Goal: Navigation & Orientation: Find specific page/section

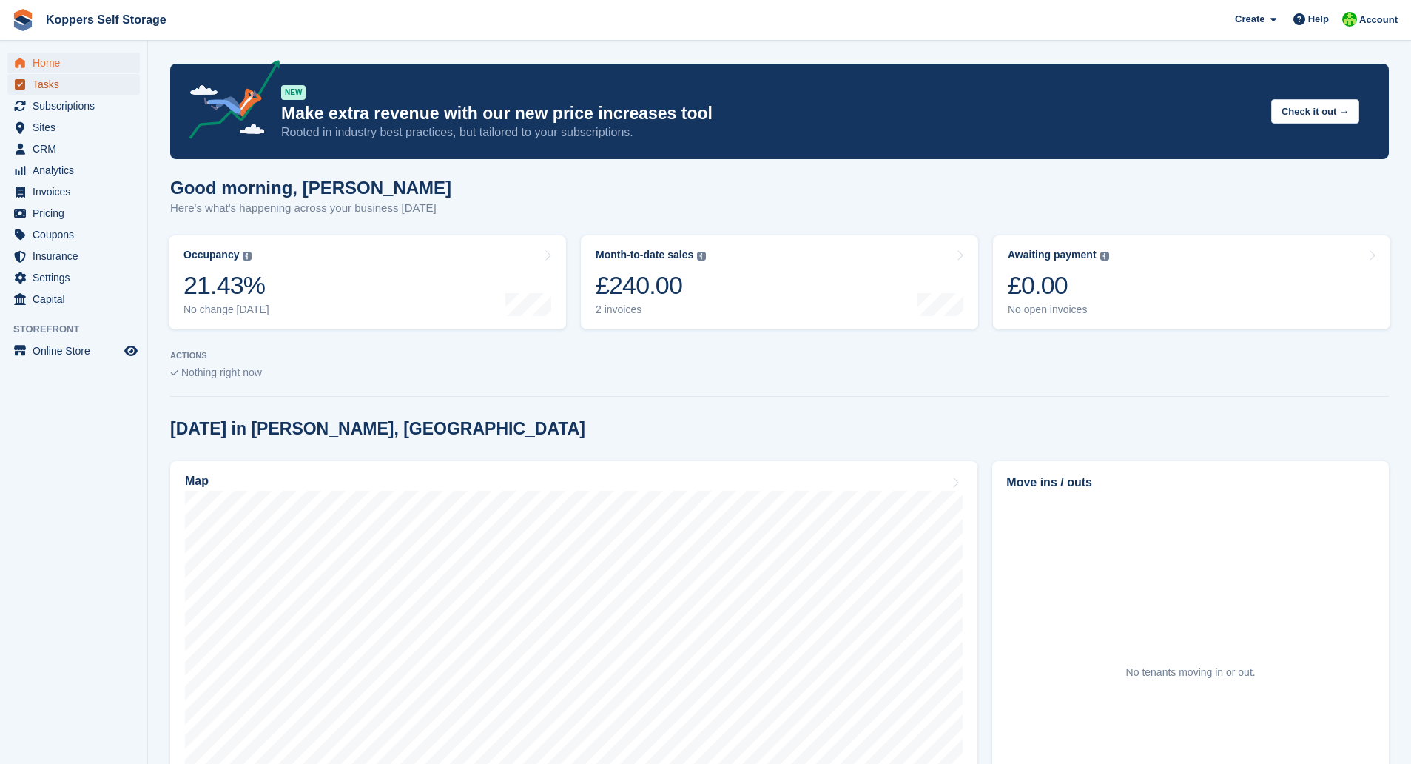
click at [63, 87] on span "Tasks" at bounding box center [77, 84] width 89 height 21
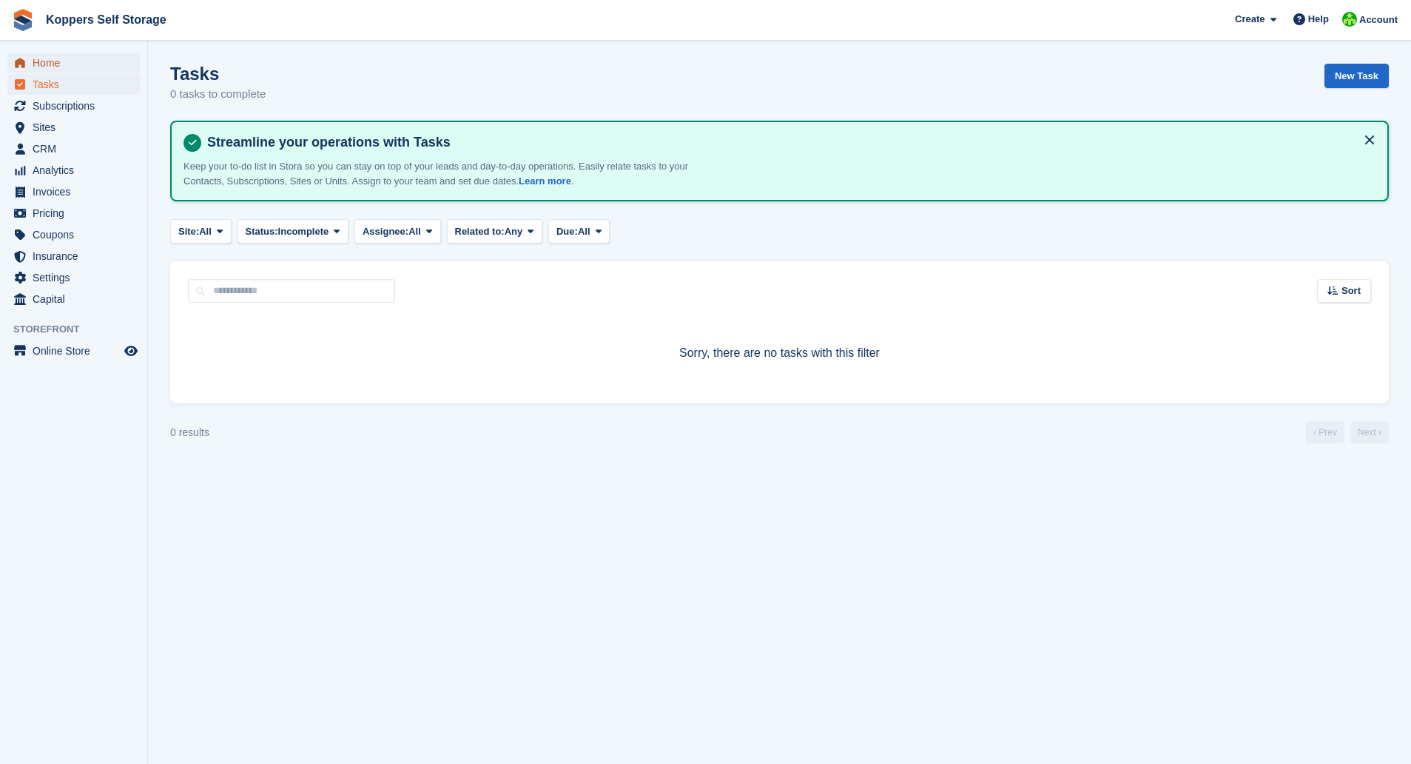
click at [62, 71] on span "Home" at bounding box center [77, 63] width 89 height 21
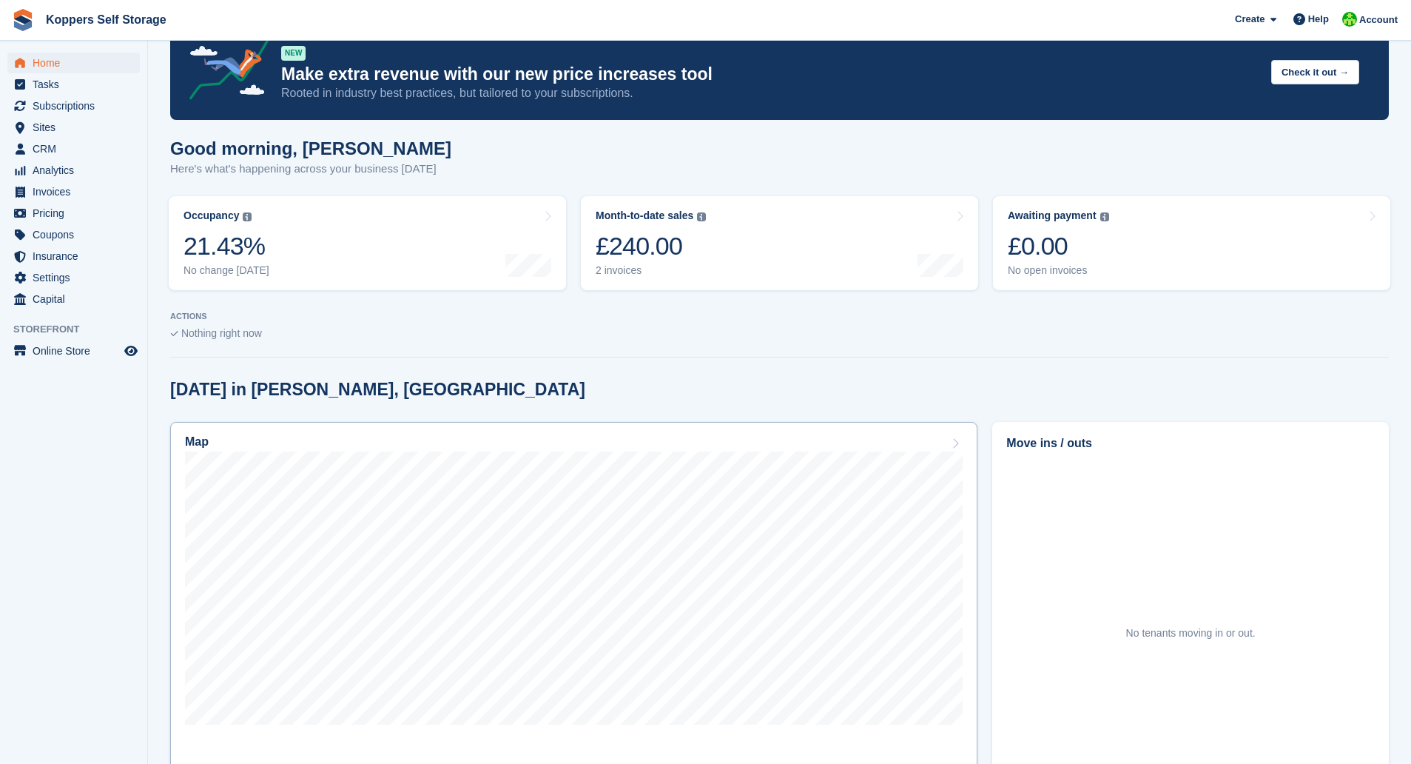
scroll to position [148, 0]
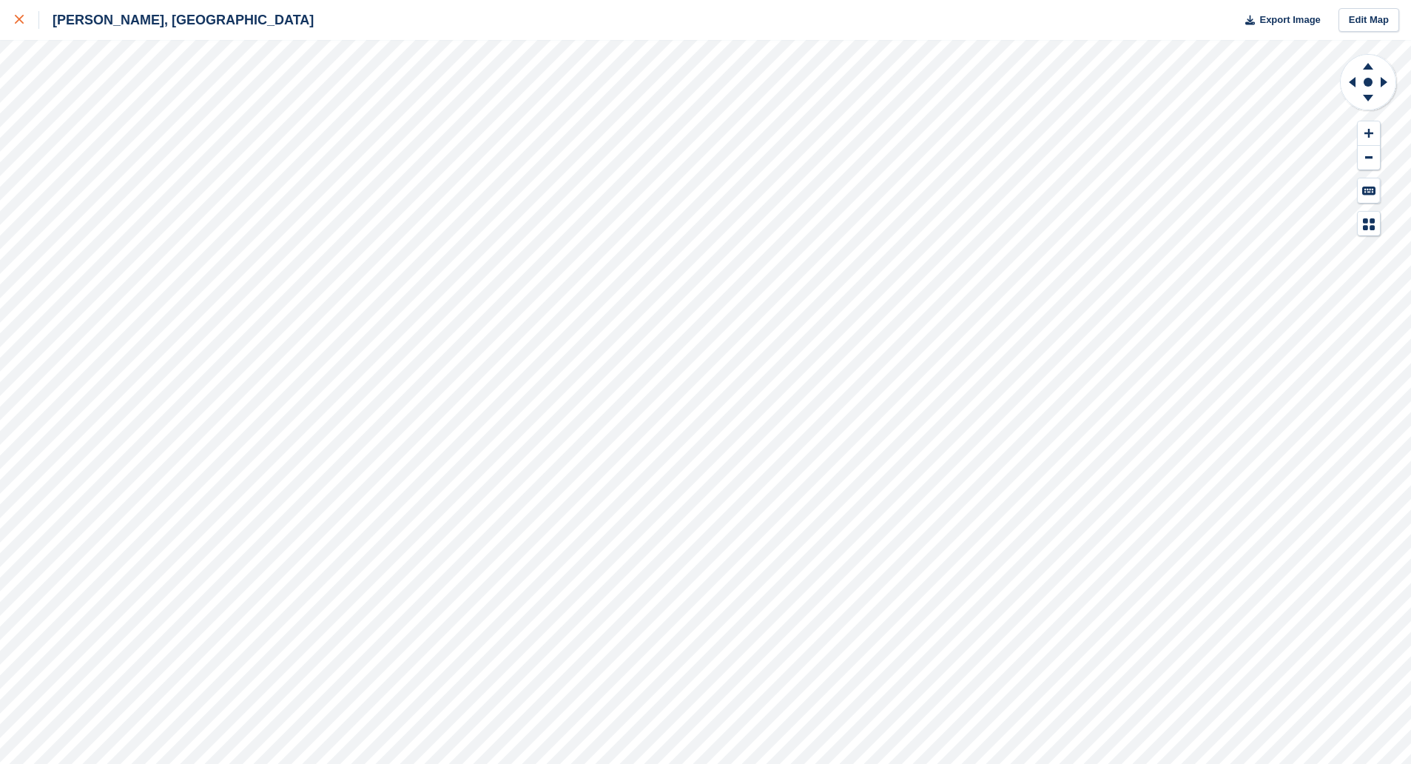
click at [21, 23] on icon at bounding box center [19, 19] width 9 height 9
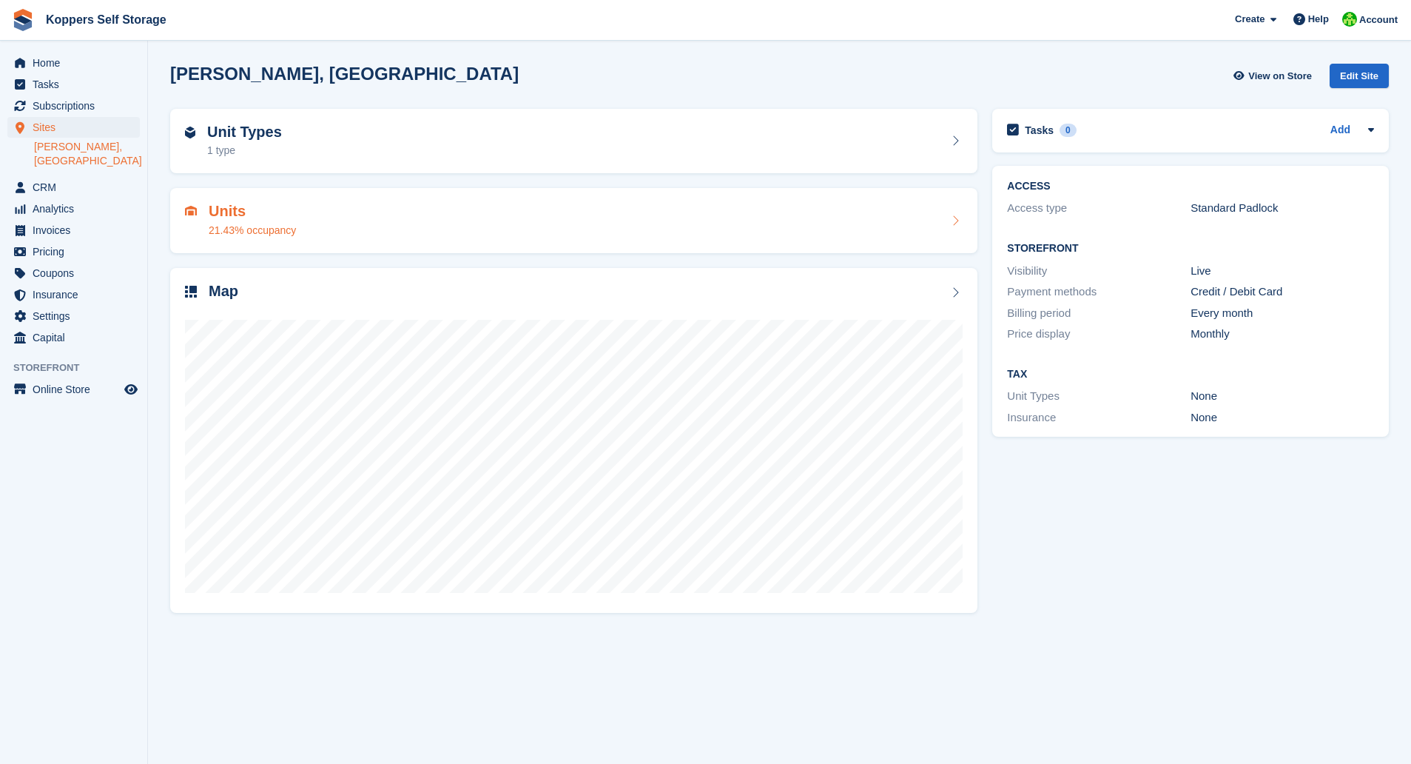
click at [233, 233] on div "21.43% occupancy" at bounding box center [252, 231] width 87 height 16
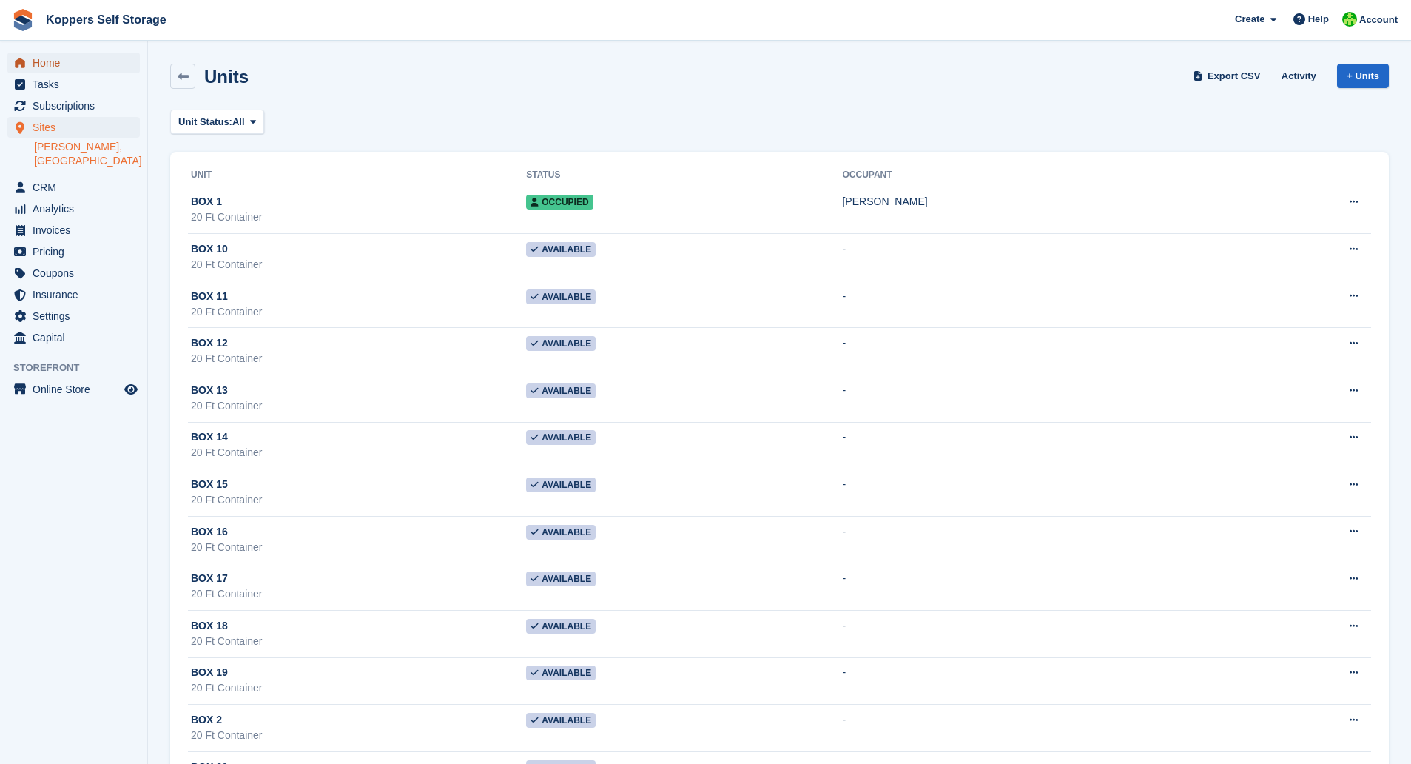
click at [61, 67] on span "Home" at bounding box center [77, 63] width 89 height 21
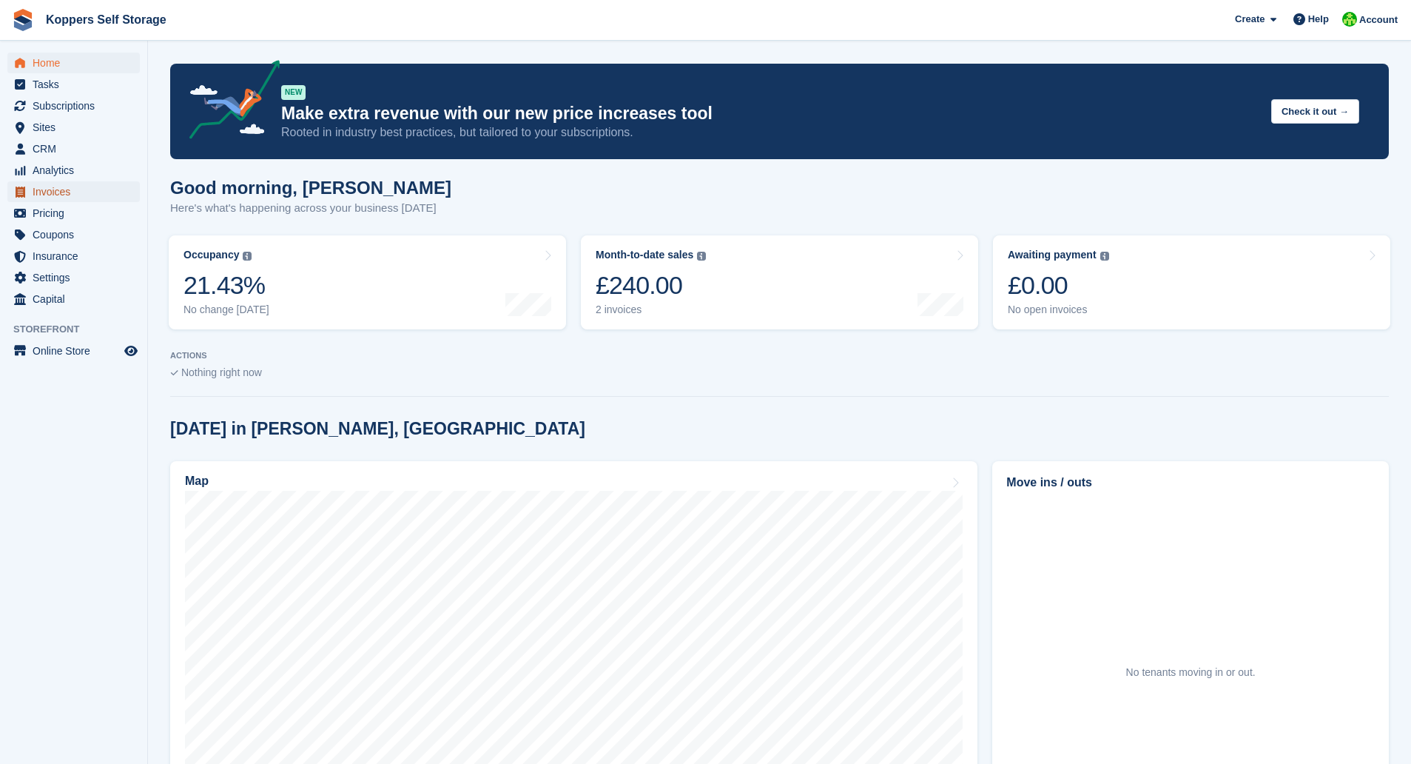
click at [57, 193] on span "Invoices" at bounding box center [77, 191] width 89 height 21
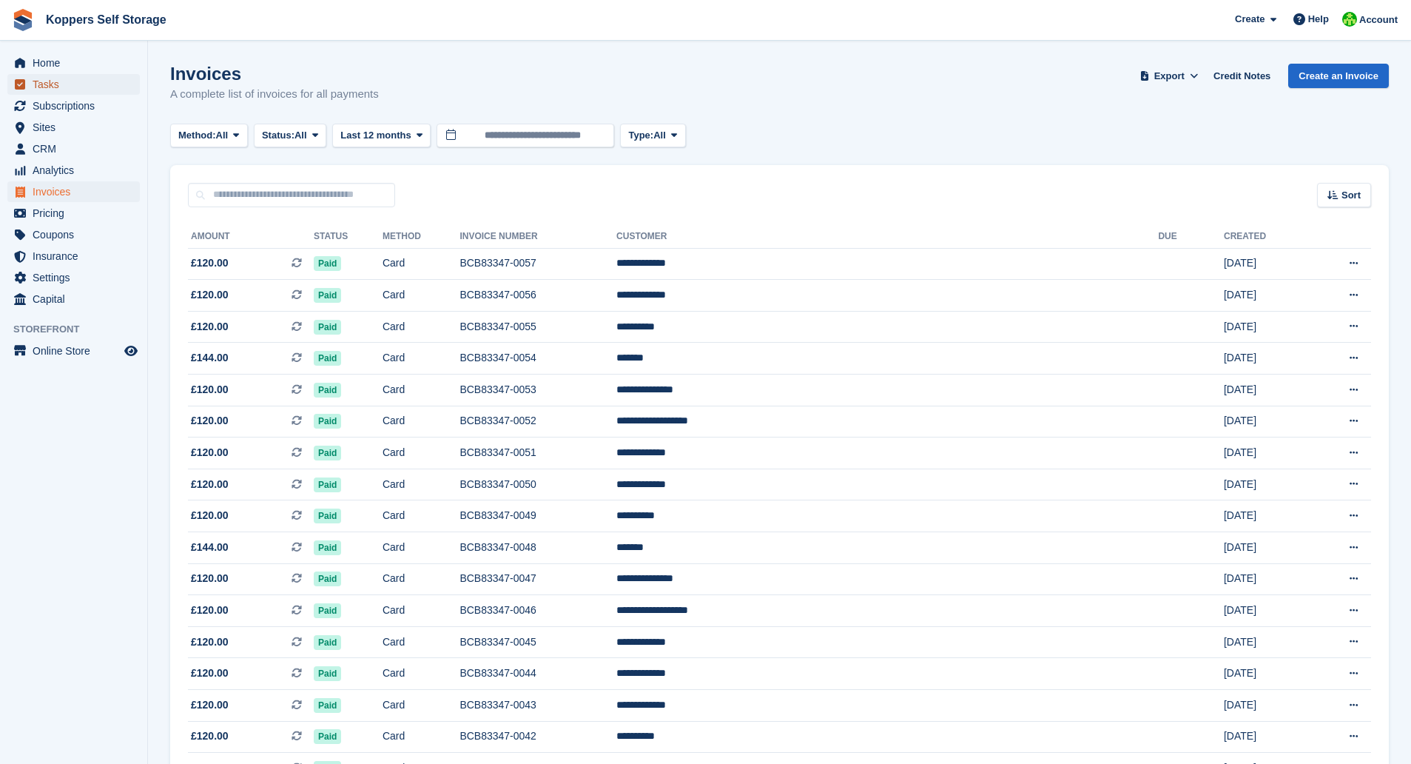
click at [53, 85] on span "Tasks" at bounding box center [77, 84] width 89 height 21
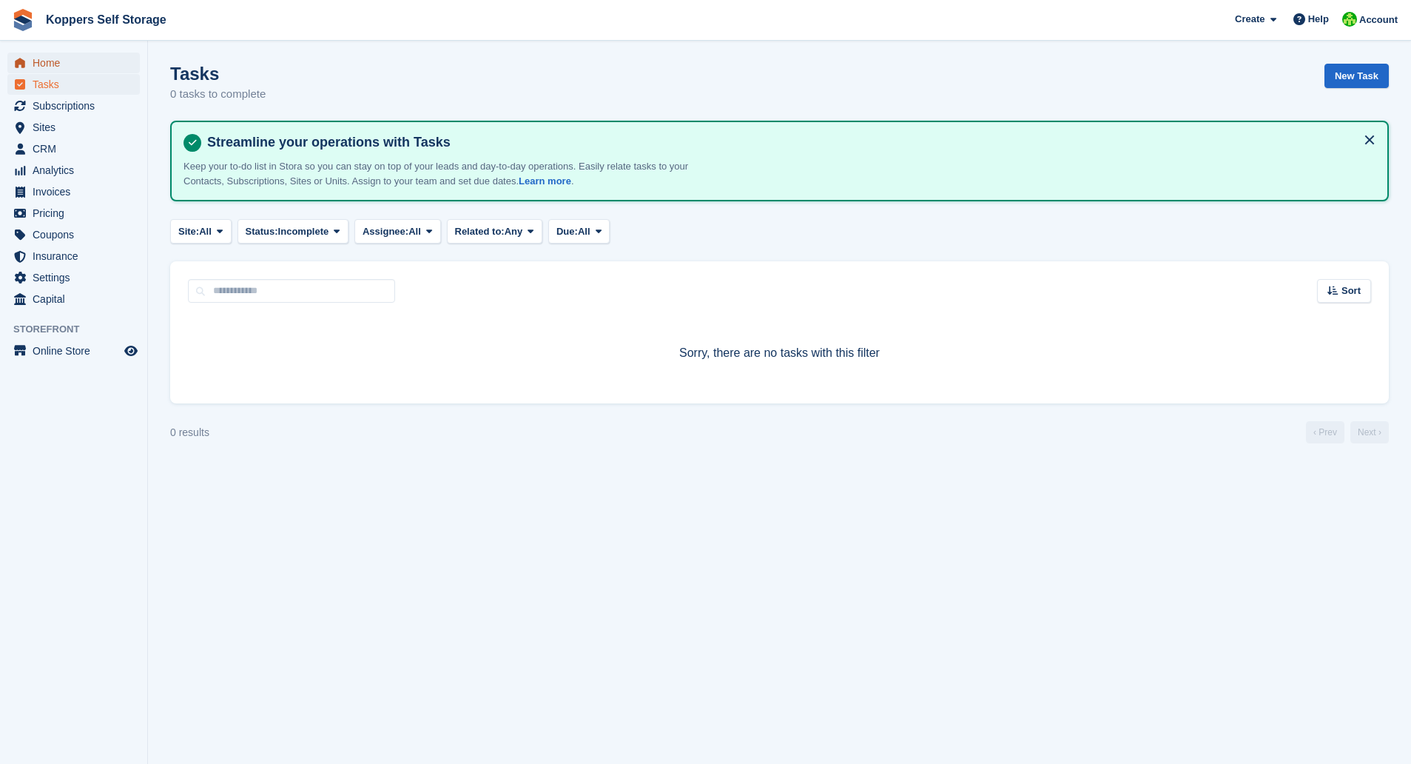
click at [50, 64] on span "Home" at bounding box center [77, 63] width 89 height 21
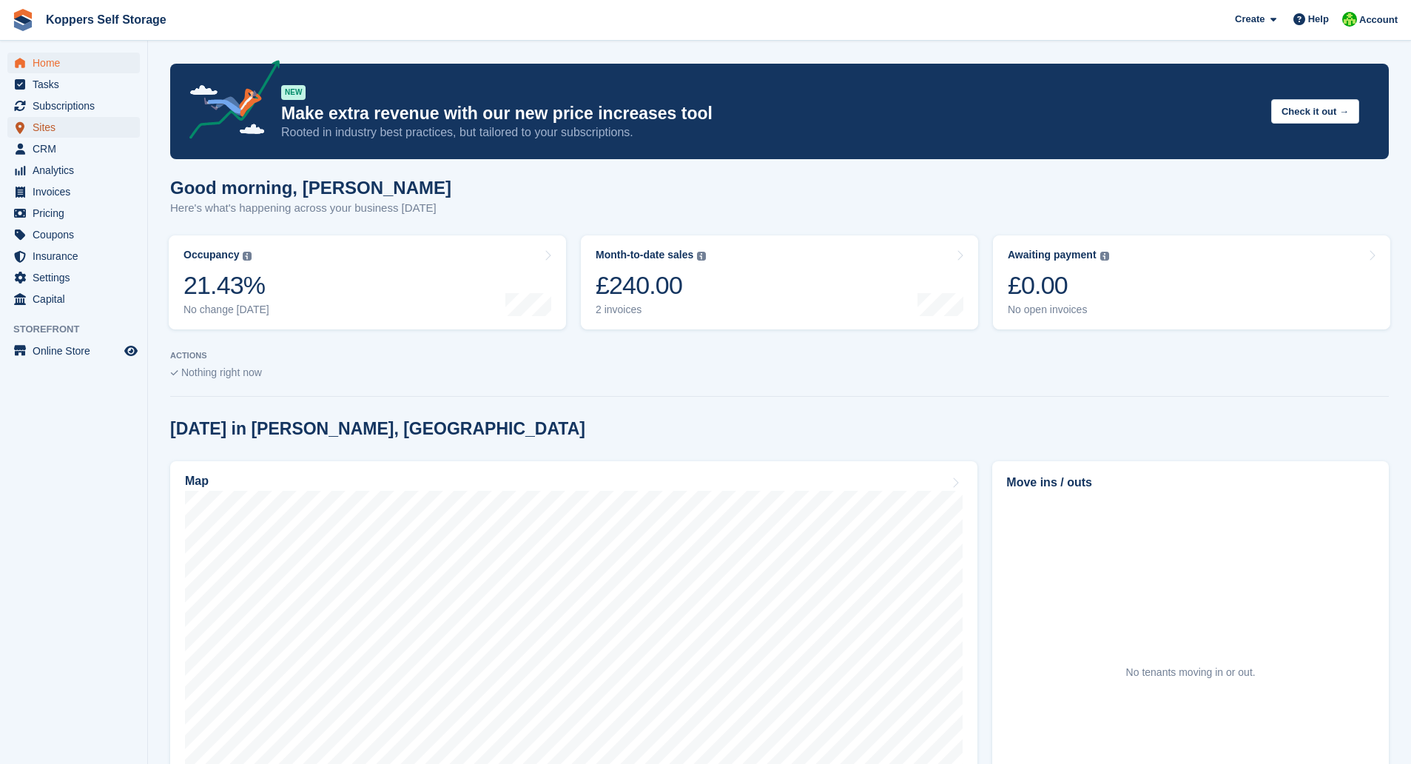
click at [72, 131] on span "Sites" at bounding box center [77, 127] width 89 height 21
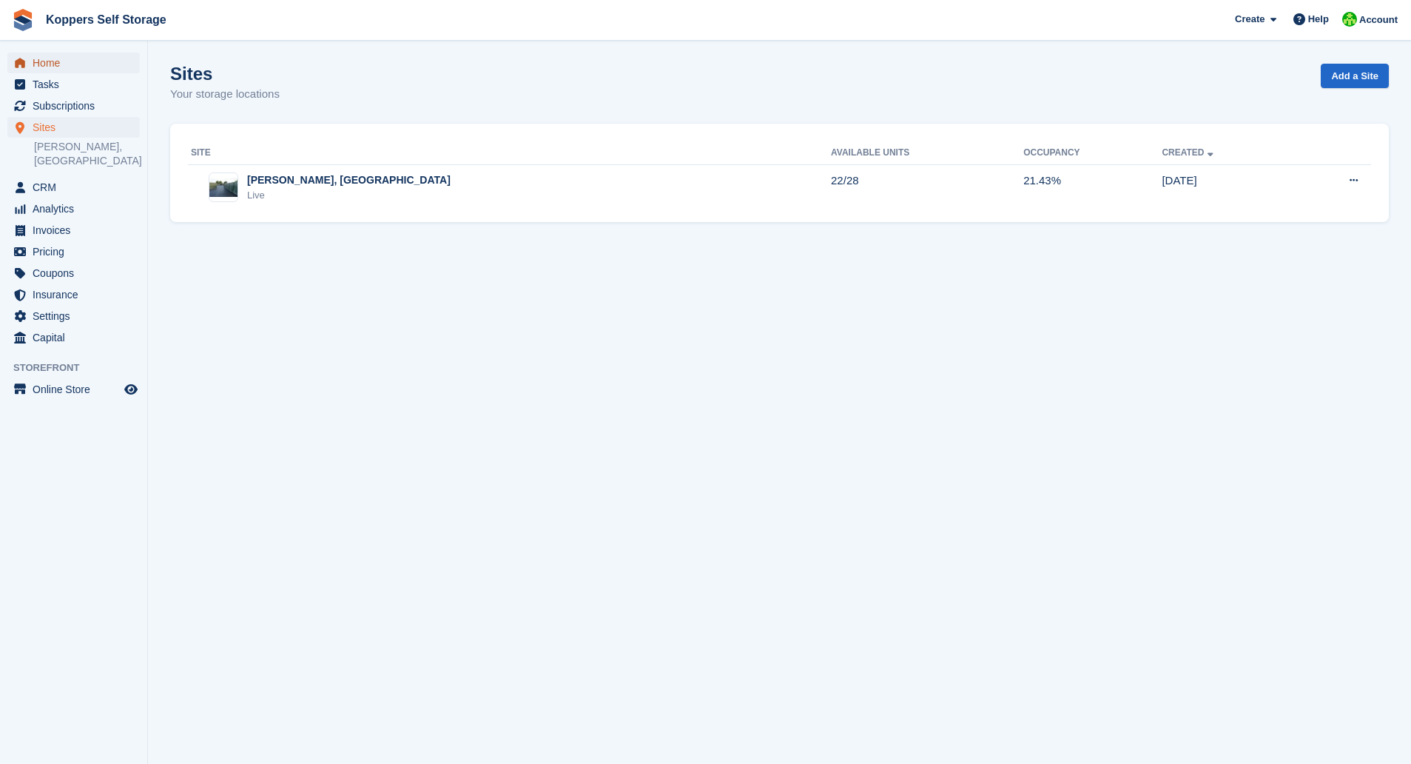
click at [53, 64] on span "Home" at bounding box center [77, 63] width 89 height 21
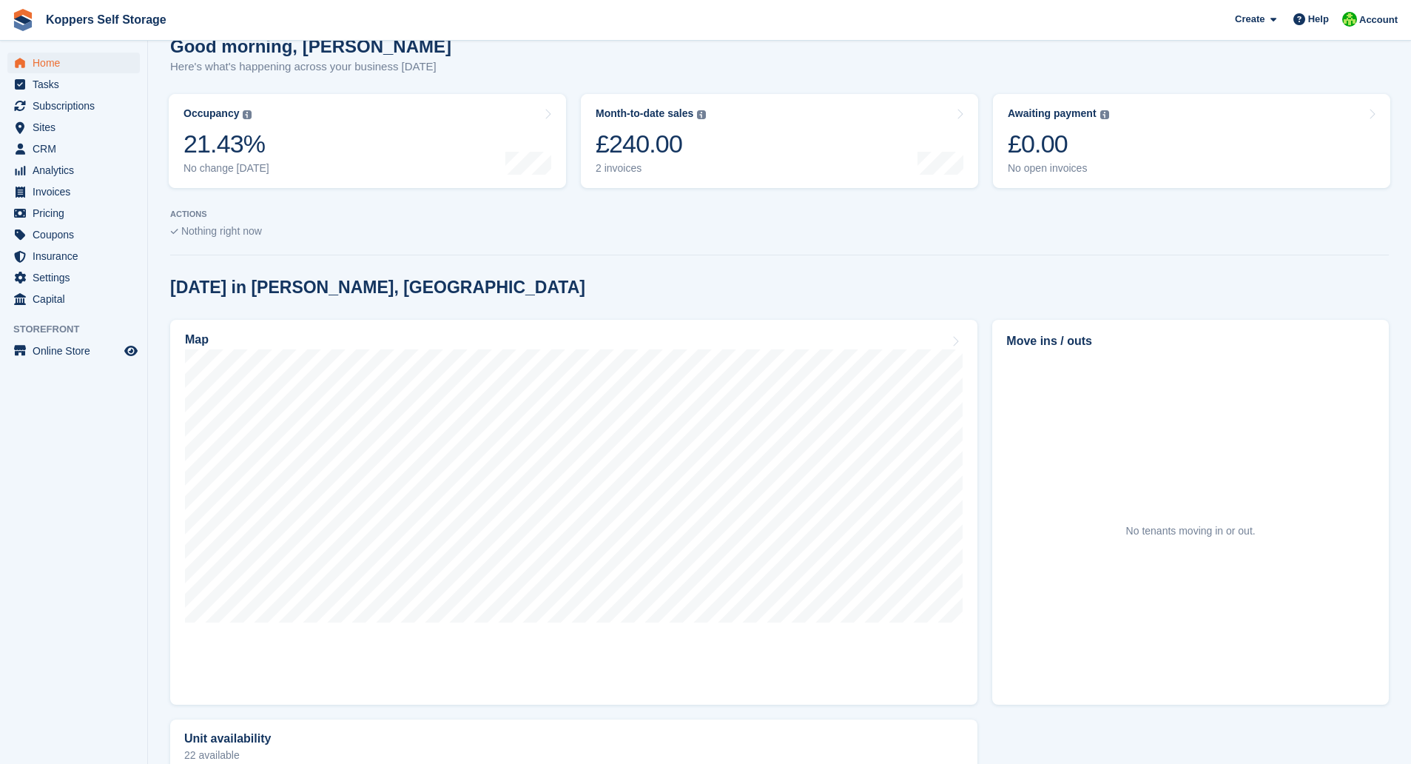
scroll to position [222, 0]
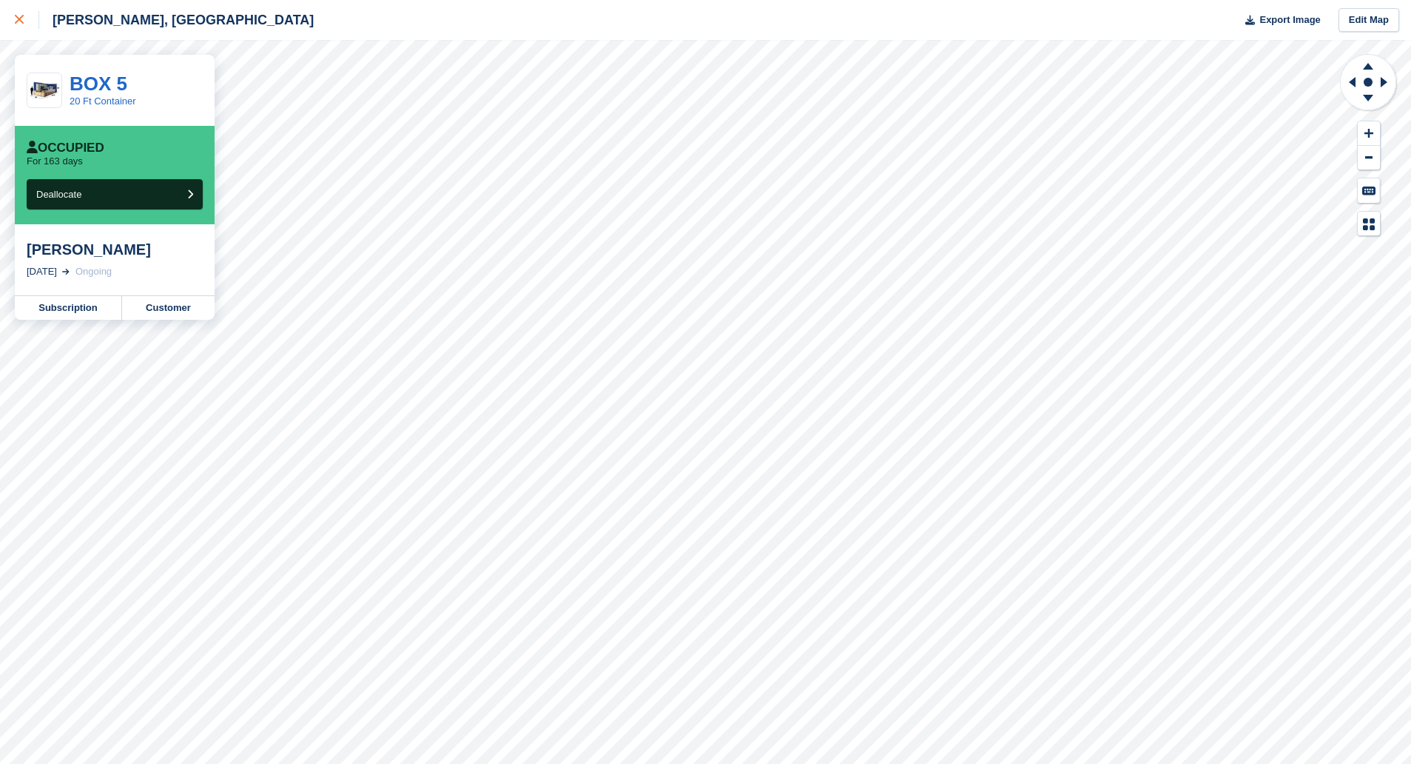
click at [18, 13] on div at bounding box center [27, 20] width 24 height 18
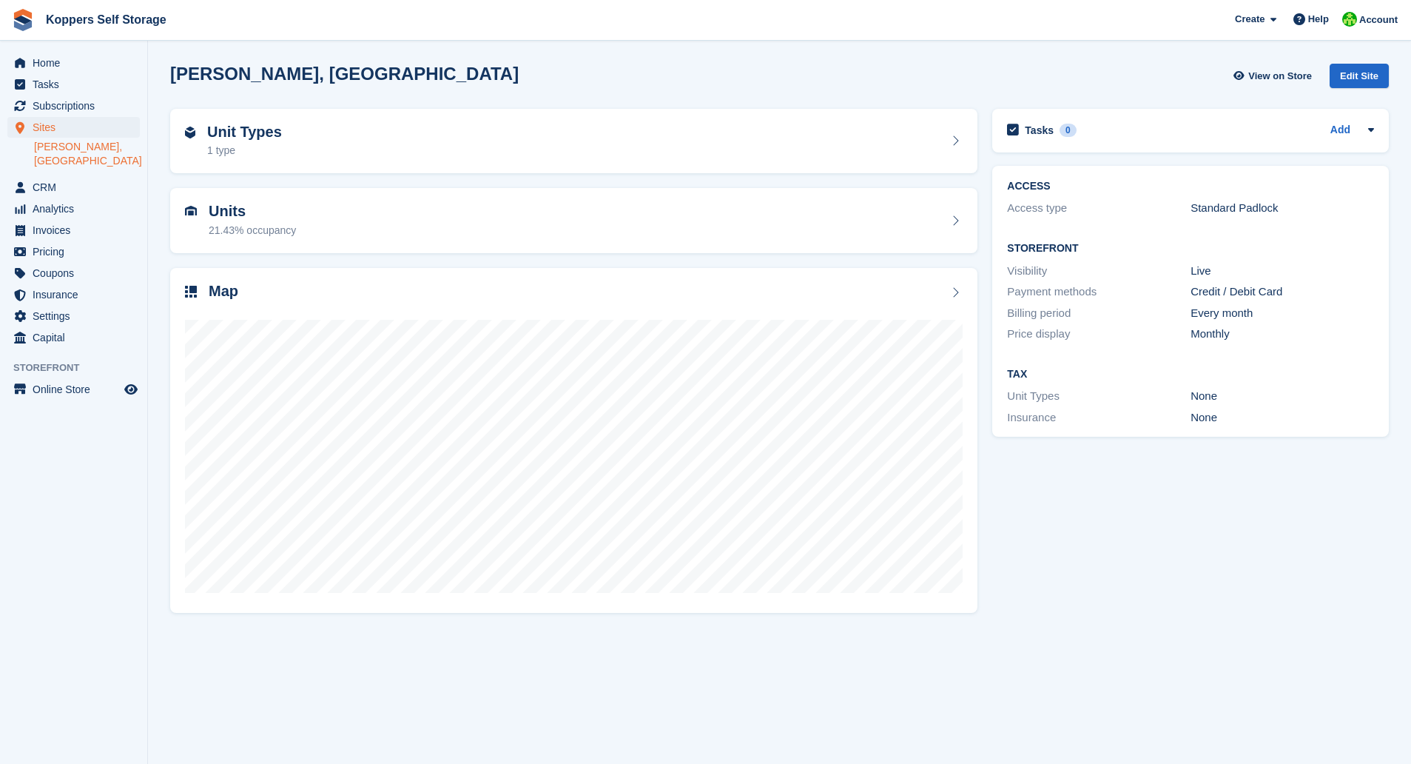
click at [78, 240] on ul "Invoices" at bounding box center [73, 230] width 147 height 21
click at [68, 232] on span "Invoices" at bounding box center [77, 230] width 89 height 21
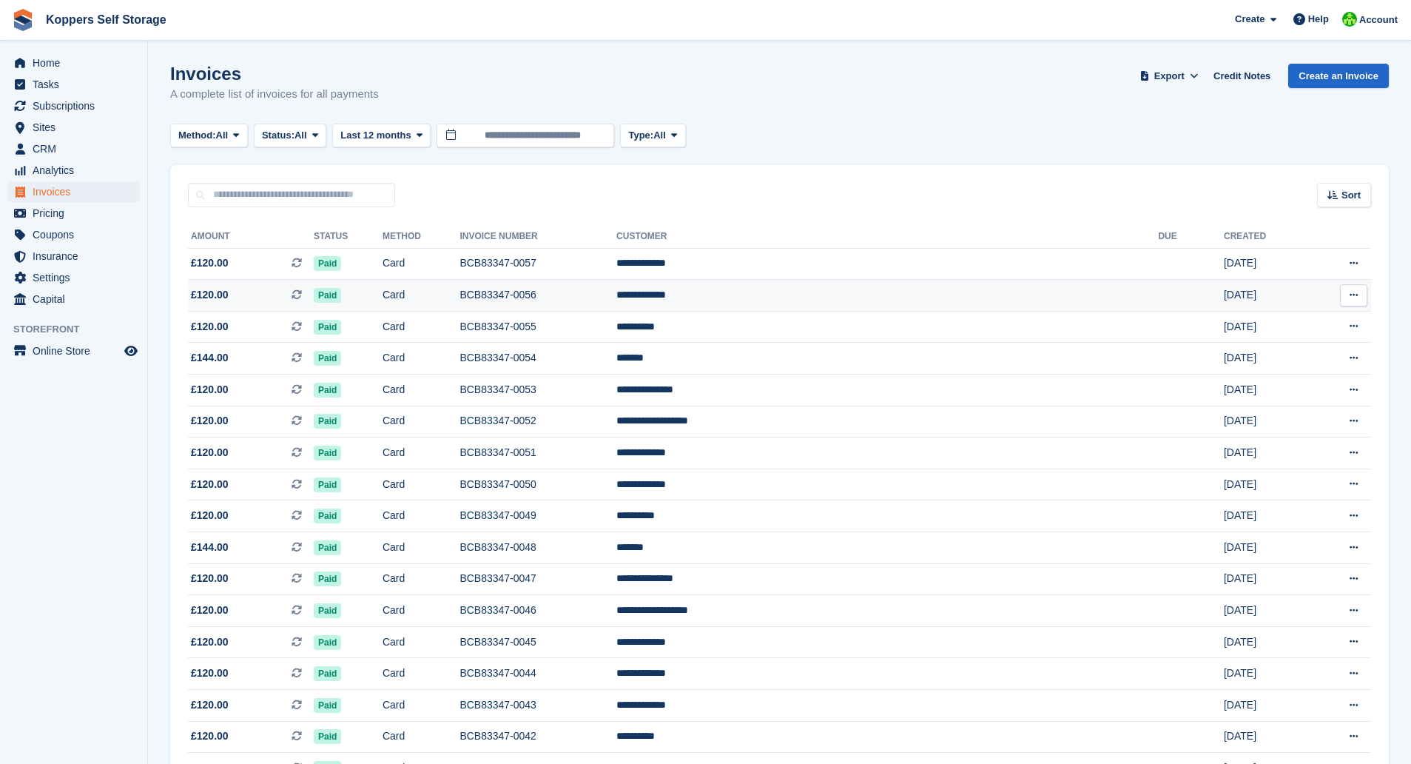
click at [232, 296] on span "£120.00 This is a recurring subscription invoice." at bounding box center [251, 295] width 126 height 16
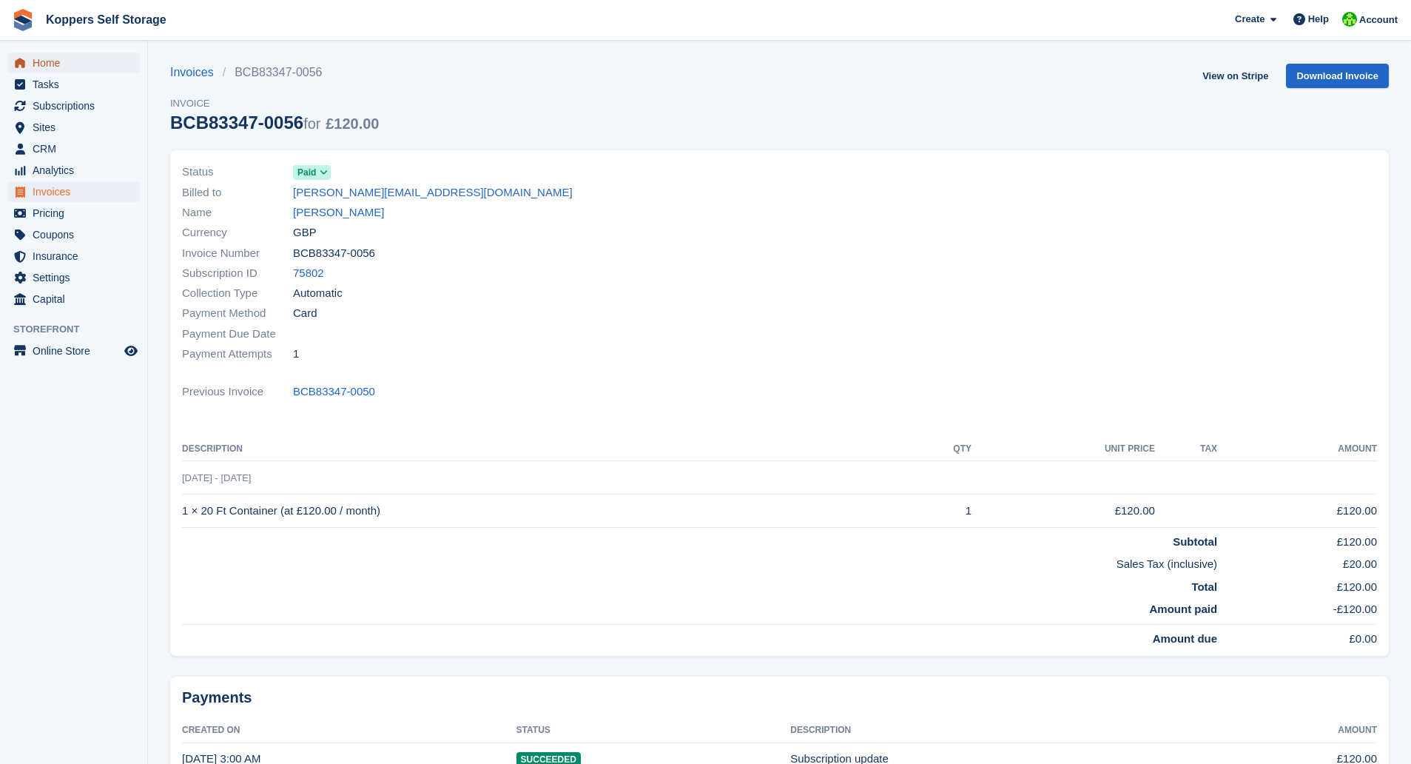
click at [40, 62] on span "Home" at bounding box center [77, 63] width 89 height 21
